Goal: Navigation & Orientation: Find specific page/section

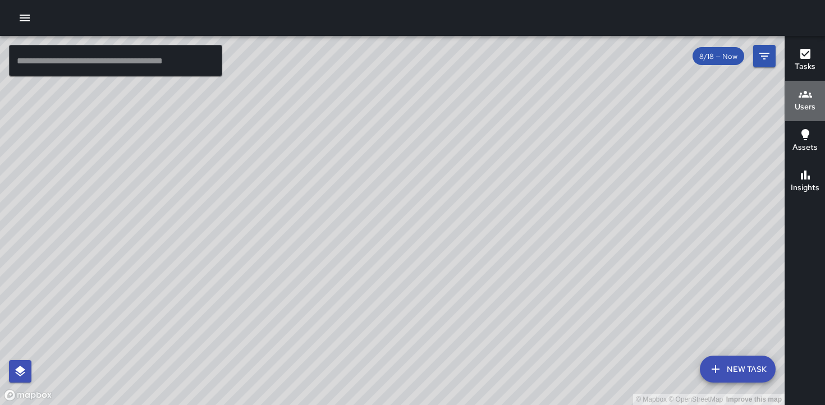
click at [803, 98] on icon "button" at bounding box center [804, 94] width 13 height 13
click at [803, 93] on icon "button" at bounding box center [804, 94] width 13 height 13
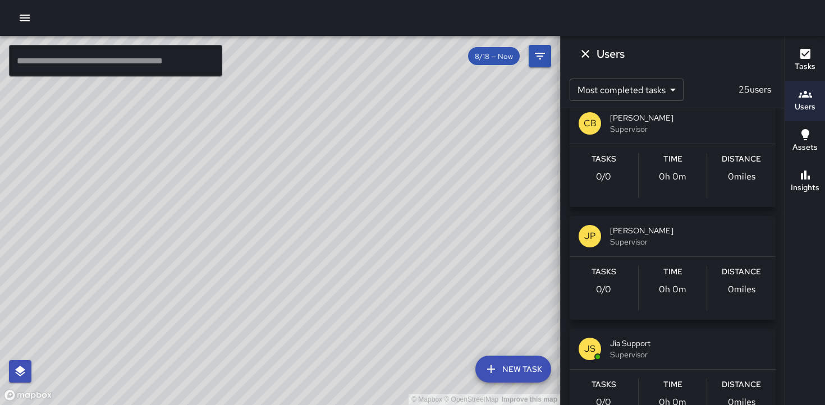
scroll to position [2532, 0]
